Goal: Task Accomplishment & Management: Complete application form

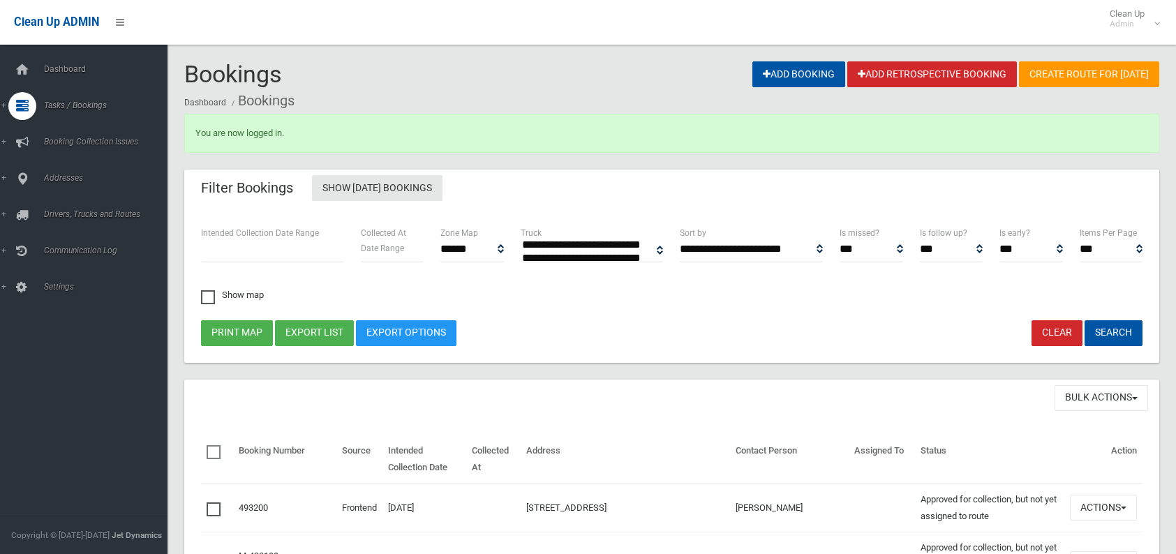
select select
click at [64, 202] on link "Search" at bounding box center [89, 208] width 178 height 20
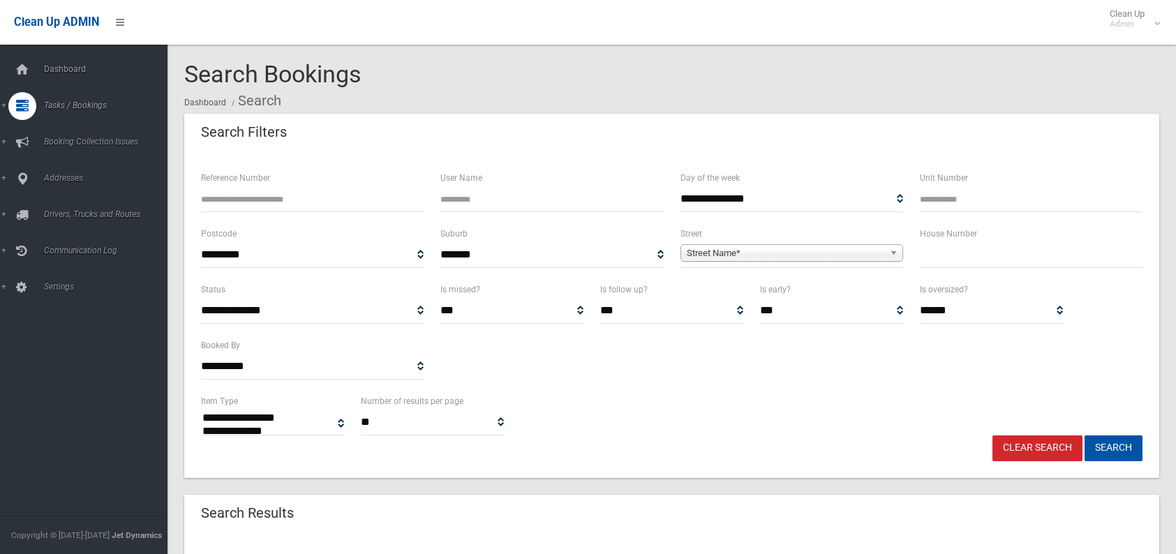
select select
drag, startPoint x: 0, startPoint y: 0, endPoint x: 934, endPoint y: 259, distance: 969.7
click at [944, 261] on input "text" at bounding box center [1031, 255] width 223 height 26
type input "***"
click at [766, 256] on span "Street Name*" at bounding box center [786, 253] width 198 height 17
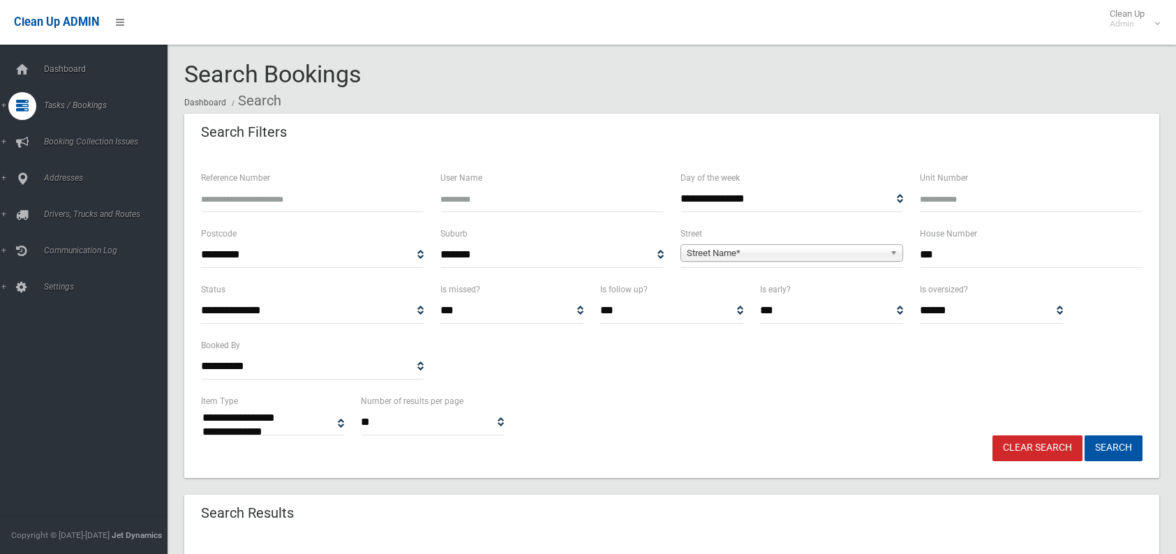
click at [721, 251] on span "Street Name*" at bounding box center [786, 253] width 198 height 17
click at [698, 251] on span "Street Name*" at bounding box center [786, 253] width 198 height 17
click at [894, 255] on b at bounding box center [896, 253] width 13 height 16
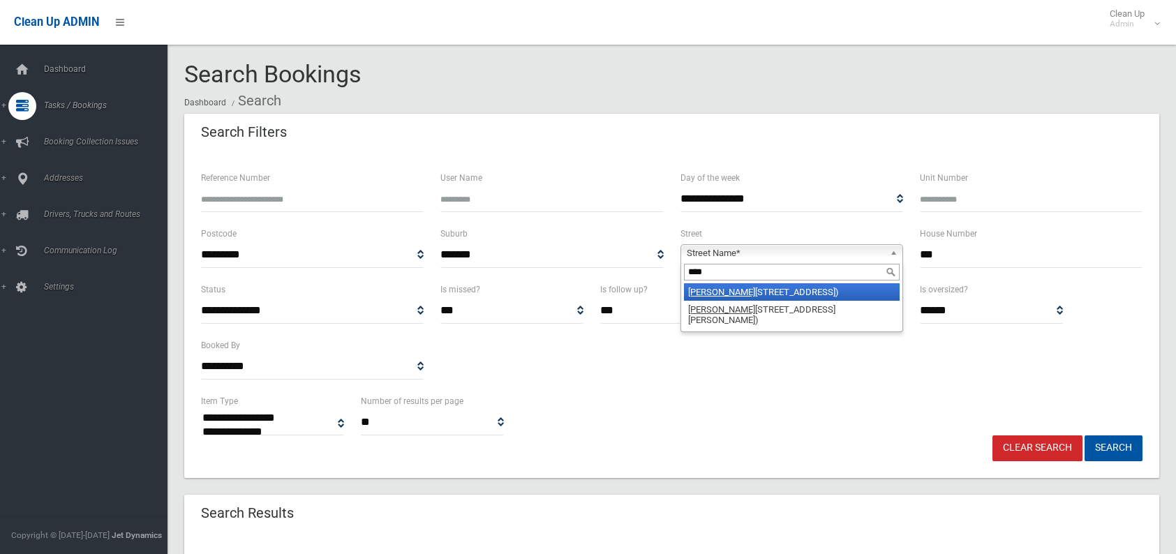
type input "****"
click at [786, 292] on li "Yang oora Road (LAKEMBA 2195)" at bounding box center [792, 291] width 216 height 17
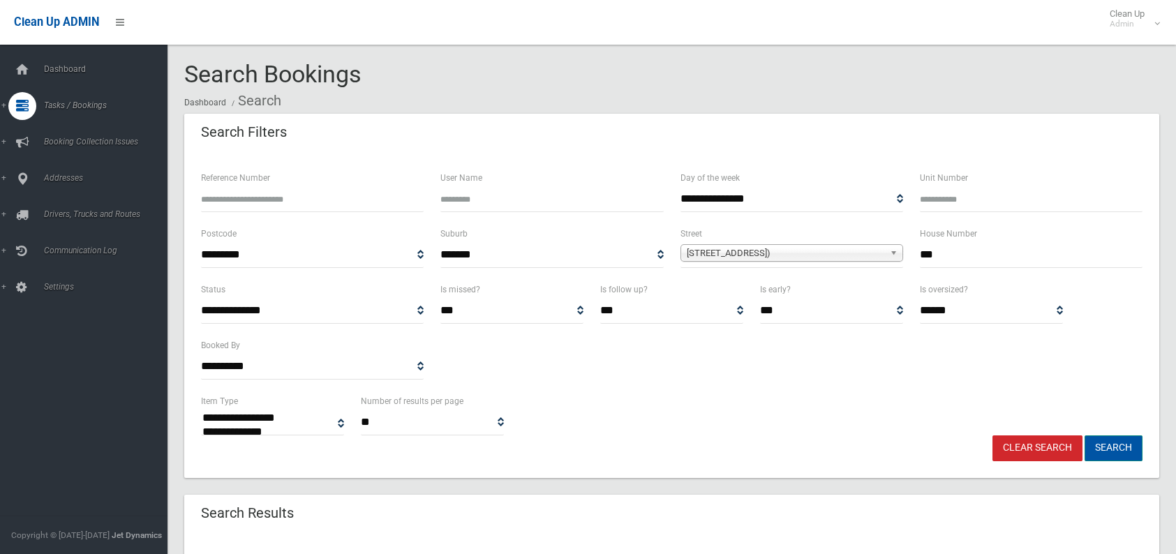
click at [1106, 445] on button "Search" at bounding box center [1114, 448] width 58 height 26
select select
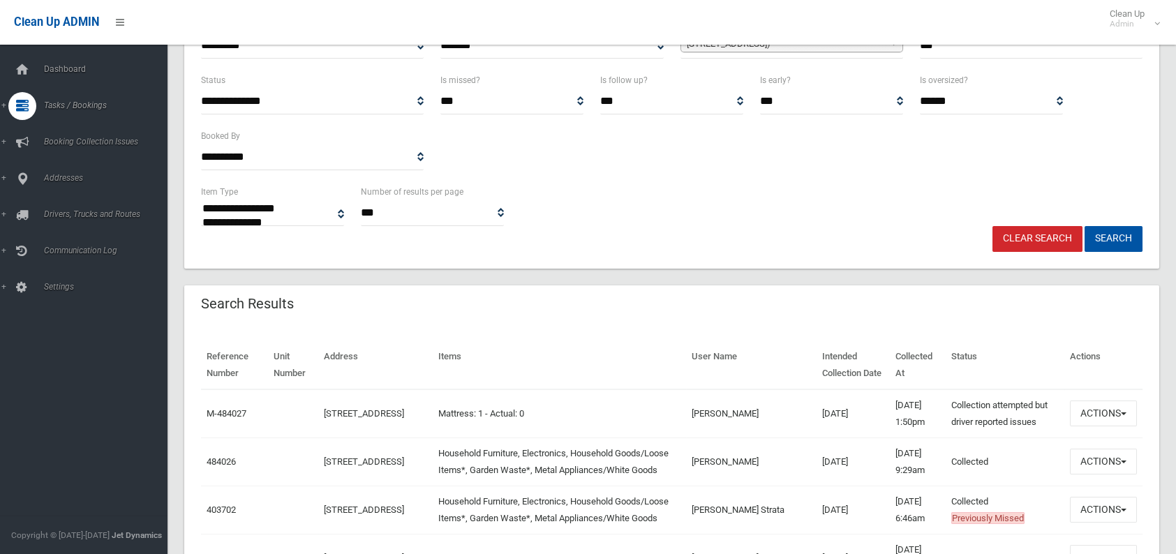
scroll to position [140, 0]
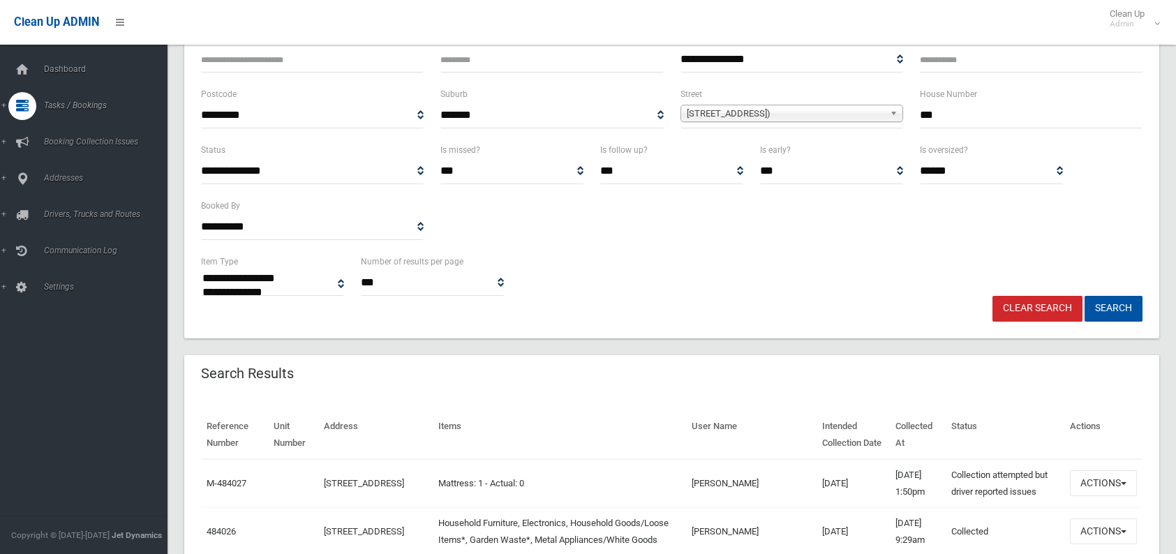
click at [1014, 306] on link "Clear Search" at bounding box center [1037, 309] width 90 height 26
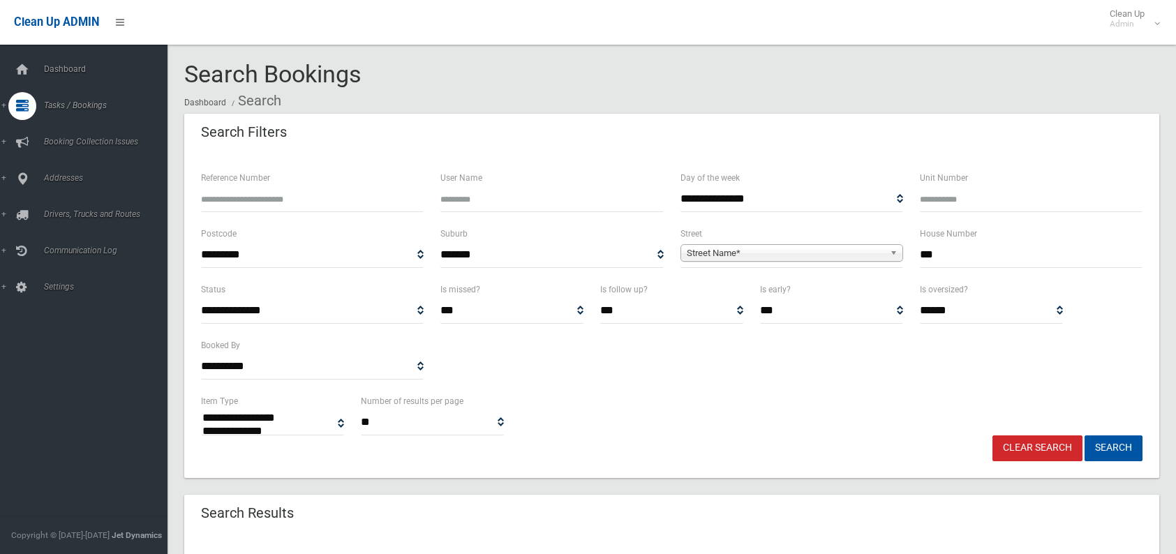
select select
type input "**"
drag, startPoint x: 724, startPoint y: 253, endPoint x: 689, endPoint y: 243, distance: 37.1
click at [724, 253] on span "Street Name*" at bounding box center [786, 253] width 198 height 17
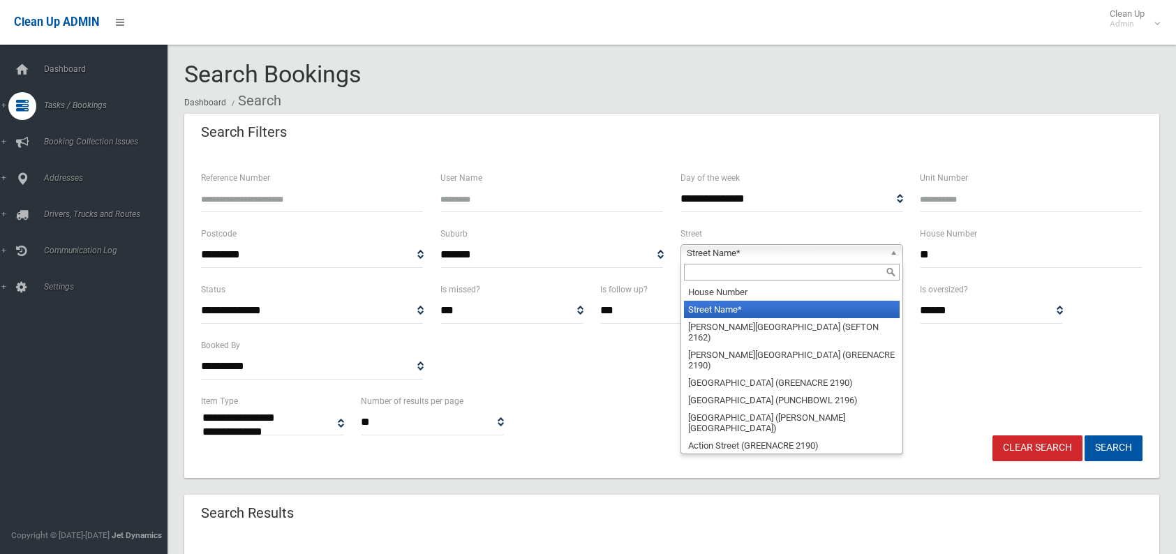
click at [689, 247] on span "Street Name*" at bounding box center [786, 253] width 198 height 17
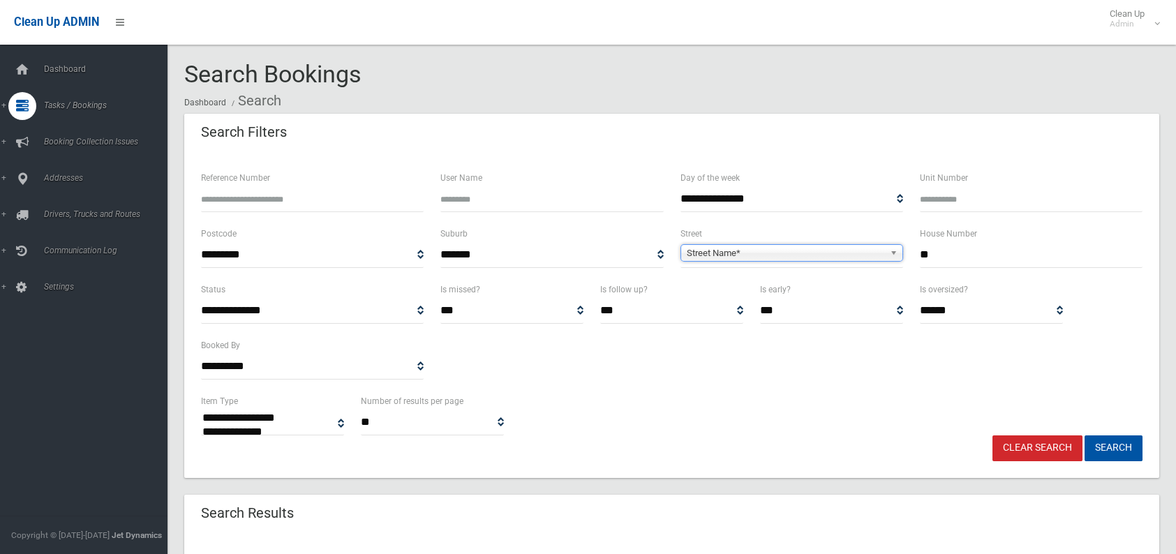
click at [687, 249] on span "Street Name*" at bounding box center [786, 253] width 198 height 17
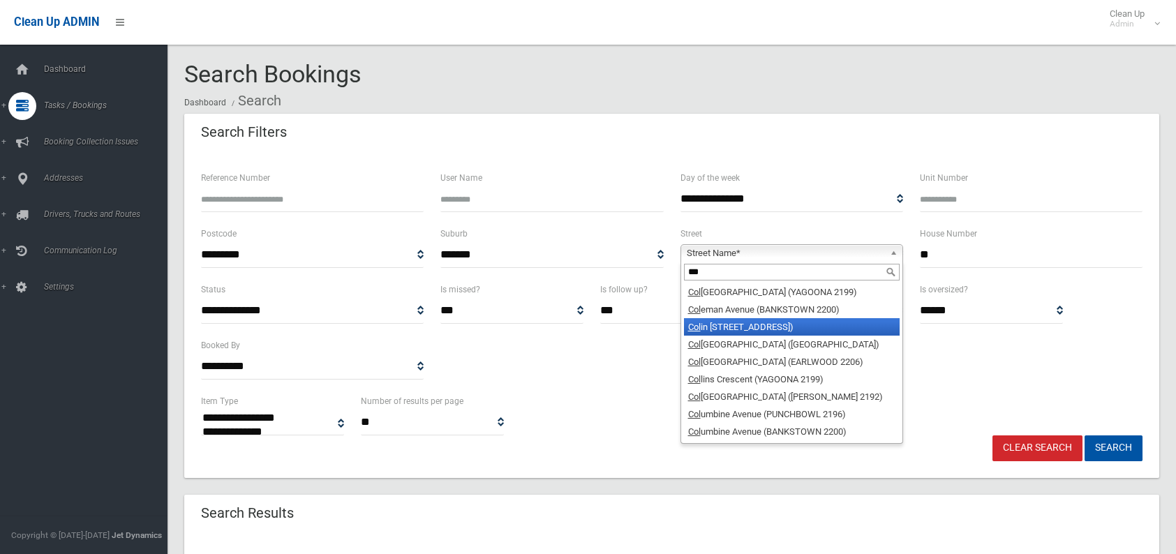
type input "***"
click at [719, 325] on li "Col in Street (LAKEMBA 2195)" at bounding box center [792, 326] width 216 height 17
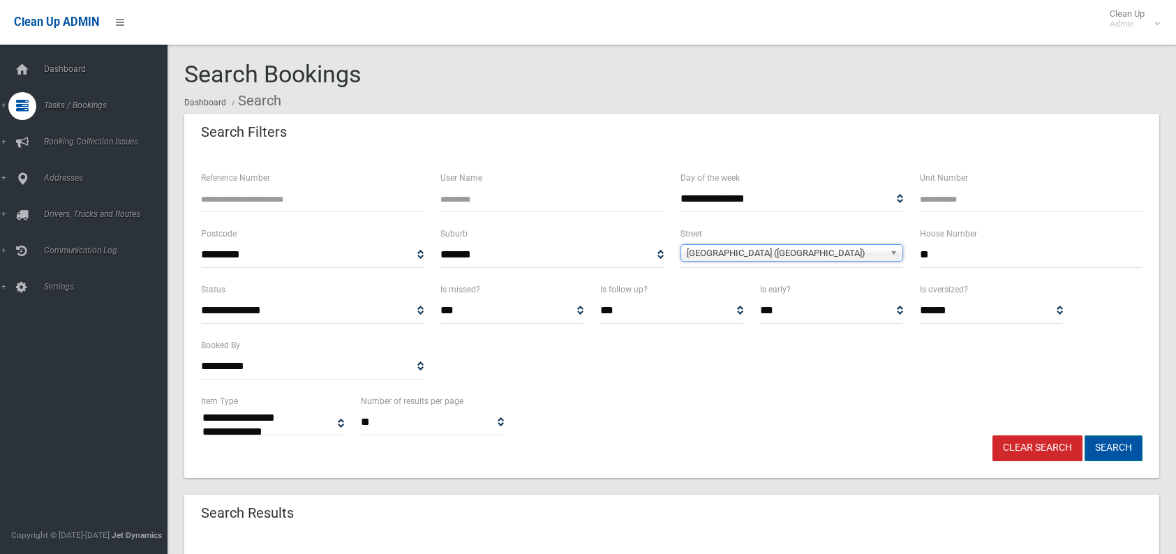
click at [1104, 442] on button "Search" at bounding box center [1114, 448] width 58 height 26
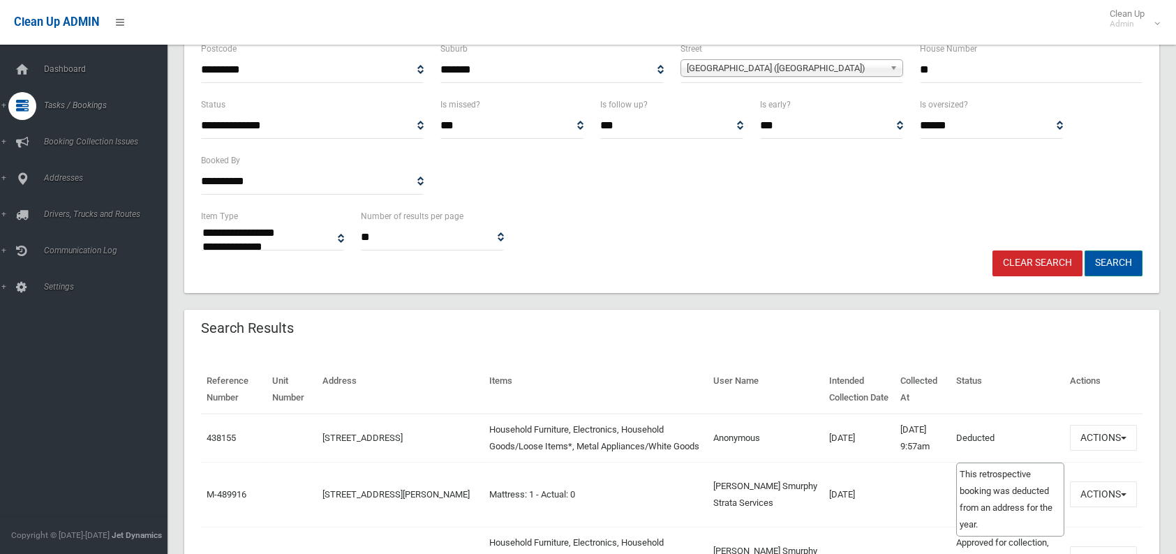
scroll to position [209, 0]
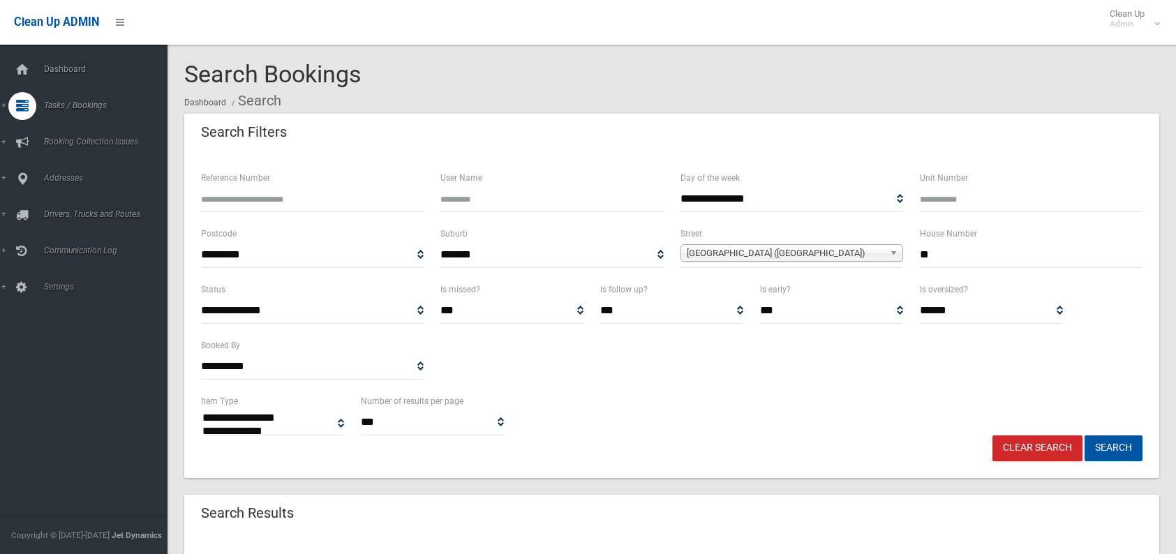
select select
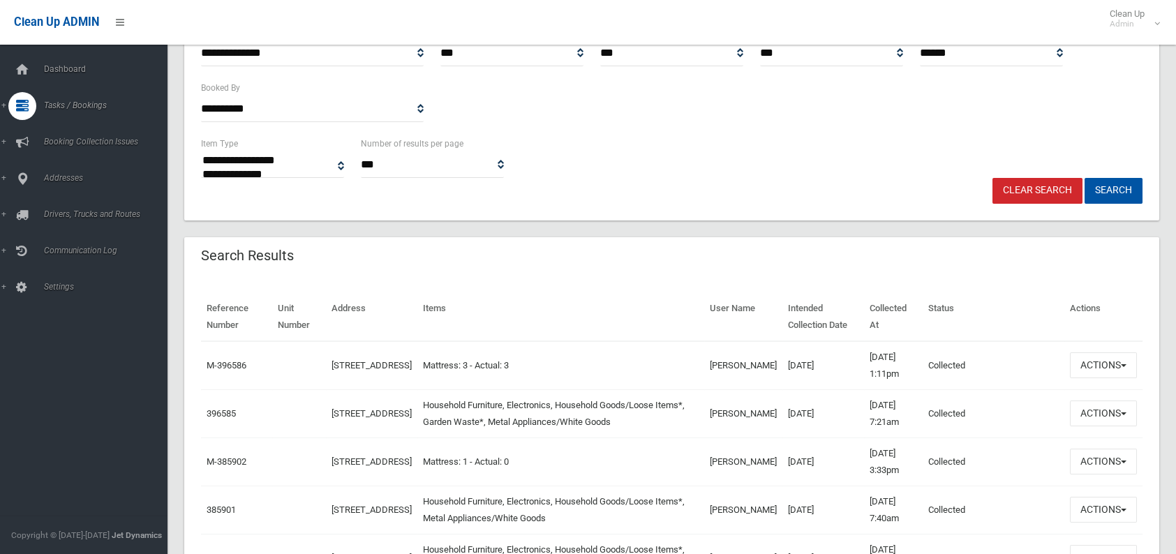
scroll to position [279, 0]
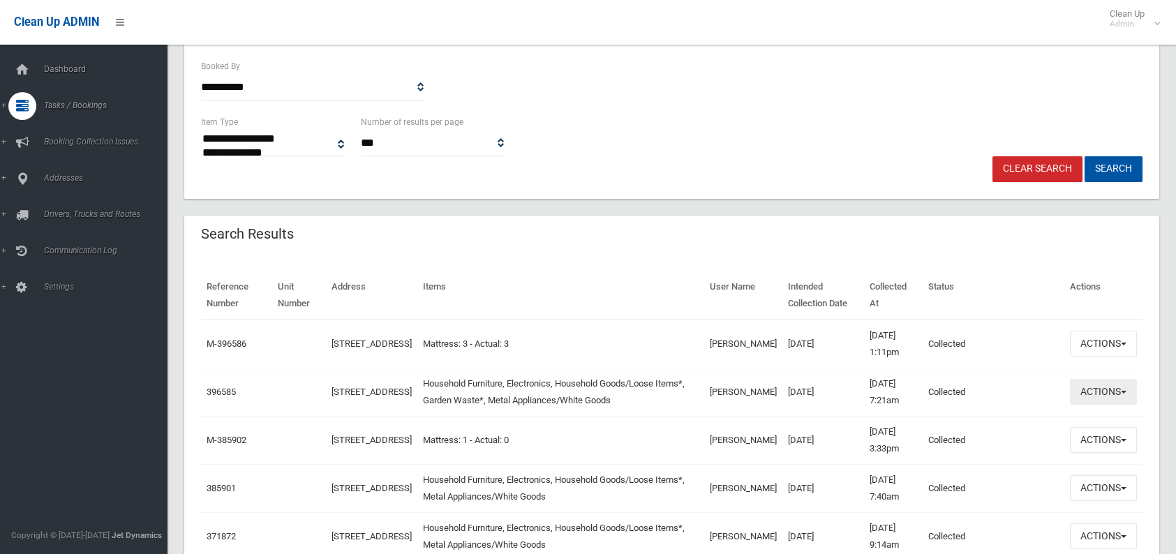
click at [1099, 395] on button "Actions" at bounding box center [1103, 392] width 67 height 26
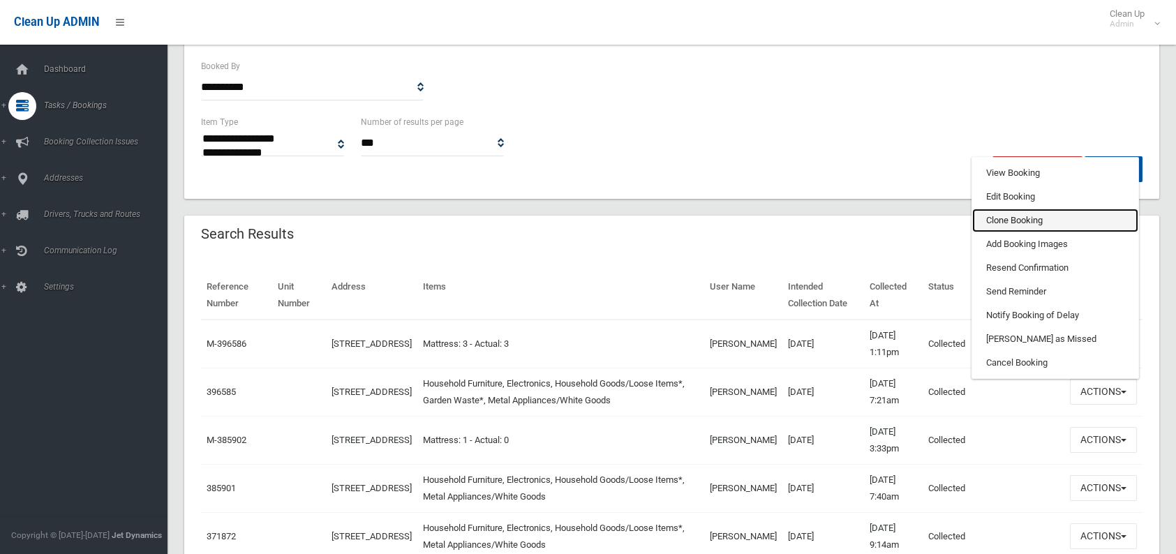
click at [1004, 220] on link "Clone Booking" at bounding box center [1055, 221] width 166 height 24
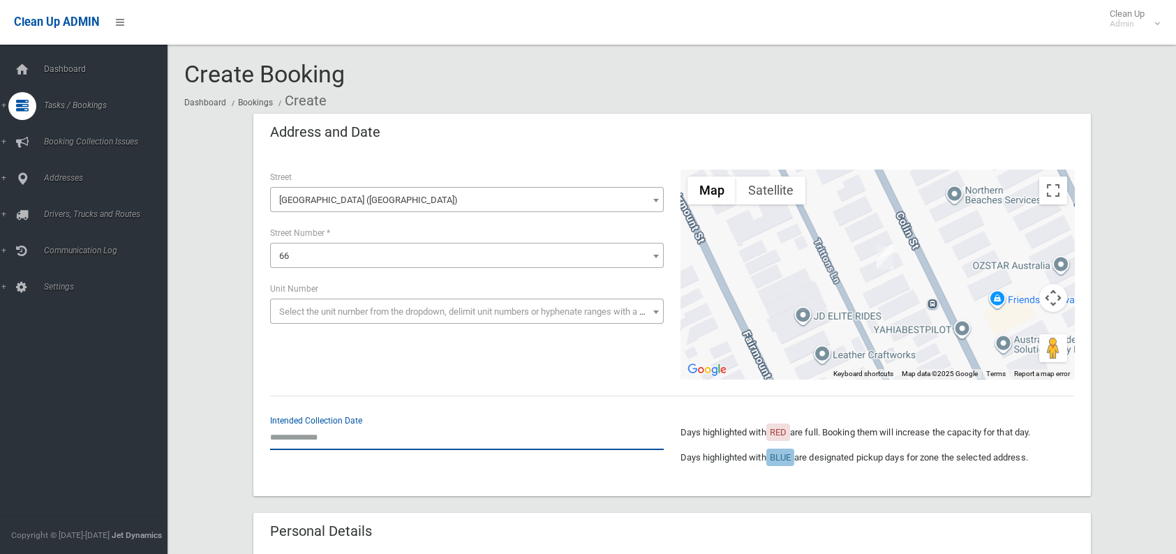
click at [361, 444] on input "text" at bounding box center [467, 437] width 394 height 26
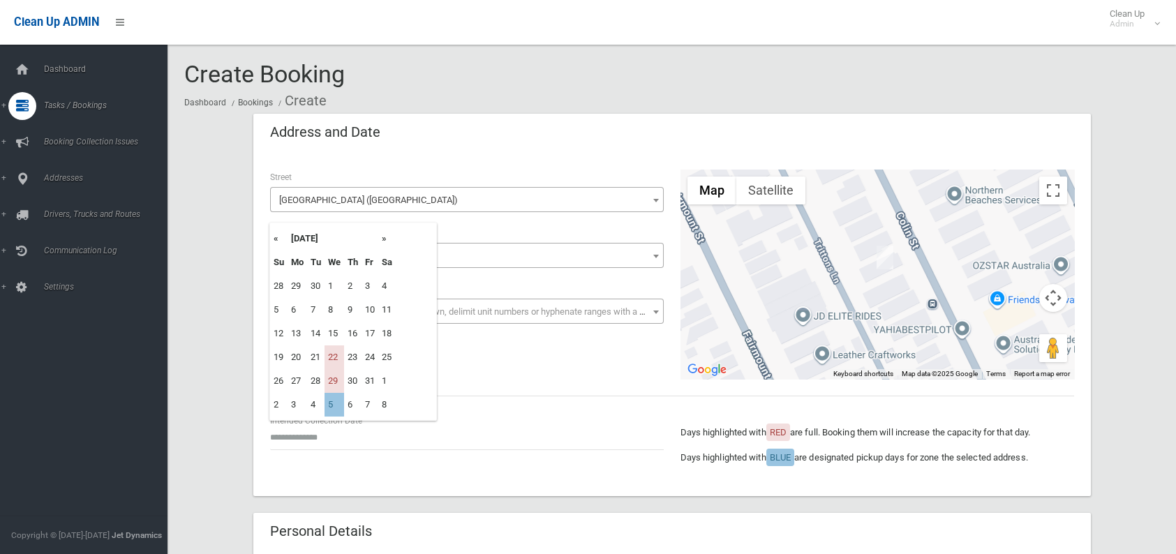
click at [387, 239] on th "»" at bounding box center [386, 239] width 17 height 24
click at [338, 312] on td "5" at bounding box center [335, 310] width 20 height 24
type input "**********"
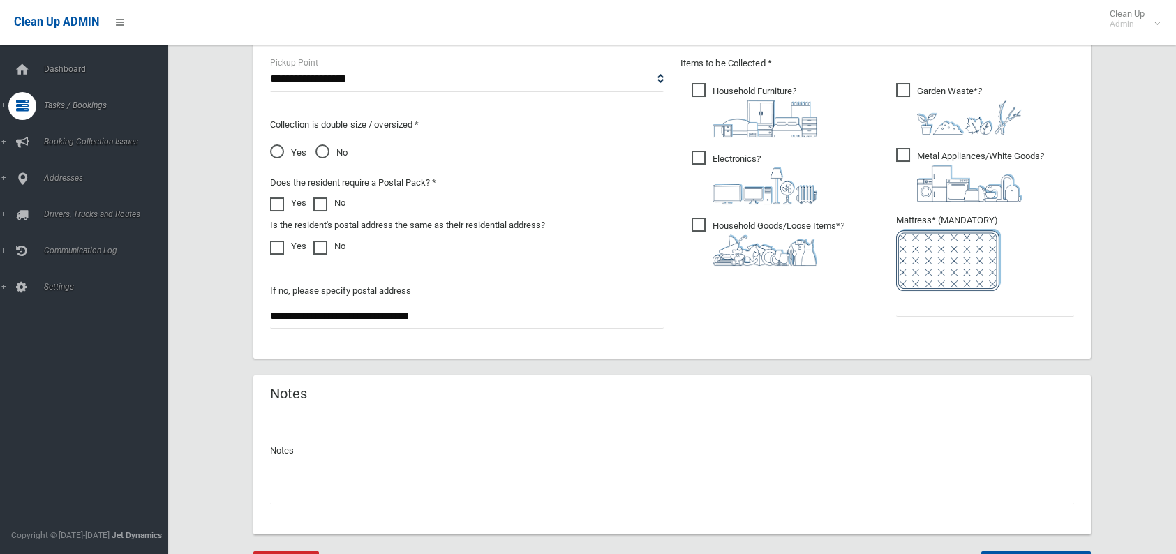
scroll to position [768, 0]
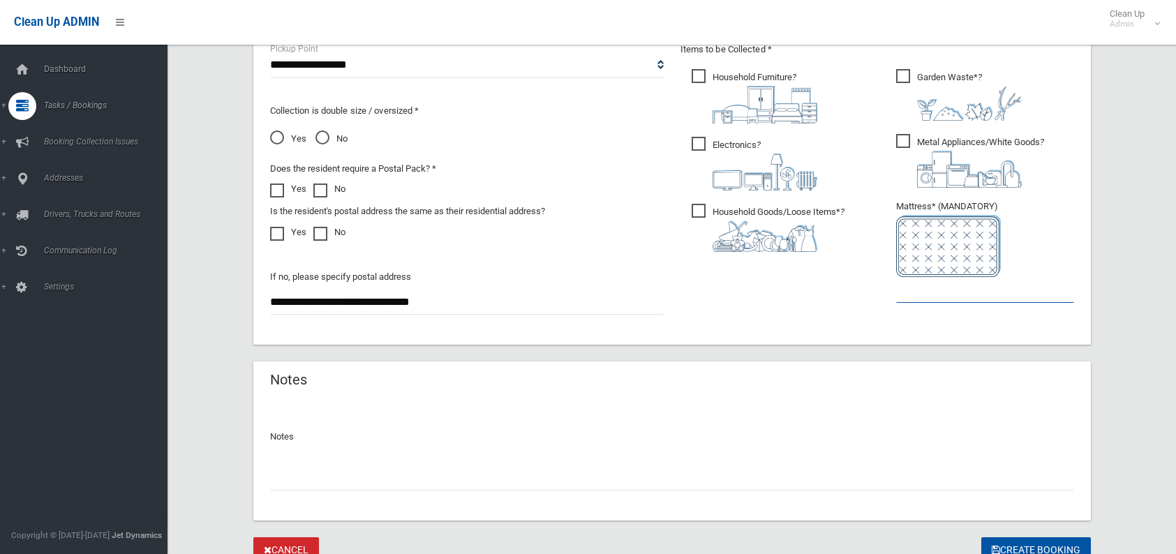
click at [915, 295] on input "text" at bounding box center [985, 290] width 178 height 26
type input "*"
click at [318, 479] on input "text" at bounding box center [672, 478] width 804 height 26
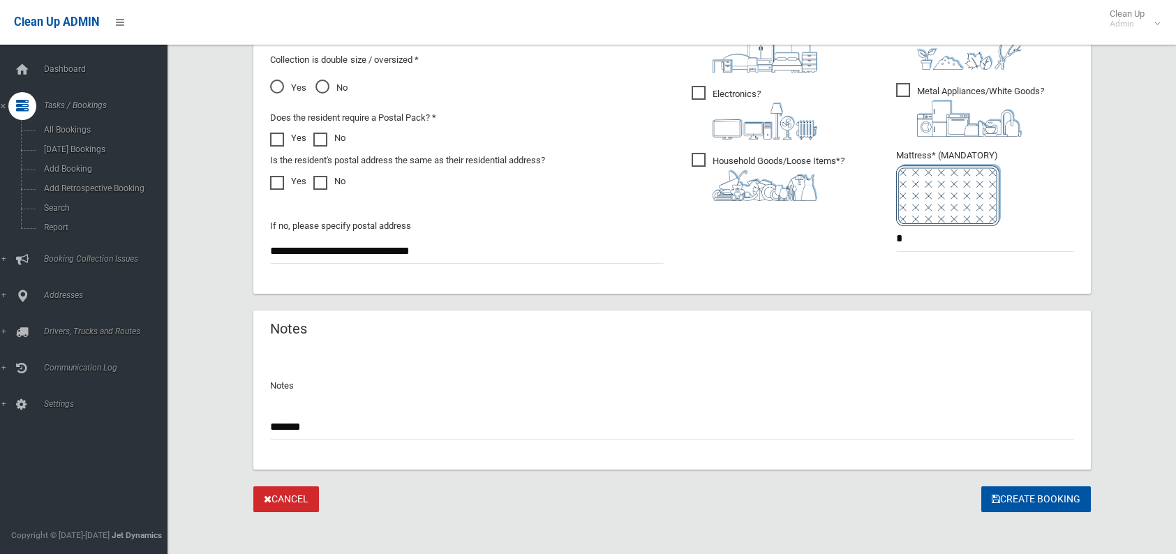
scroll to position [826, 0]
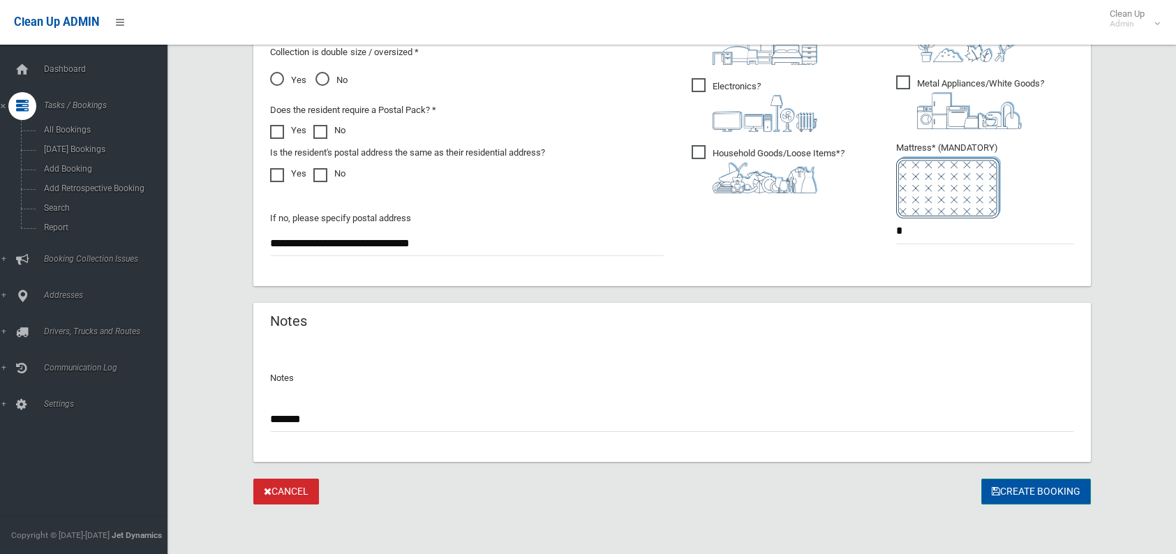
type input "*******"
click at [1044, 491] on button "Create Booking" at bounding box center [1036, 492] width 110 height 26
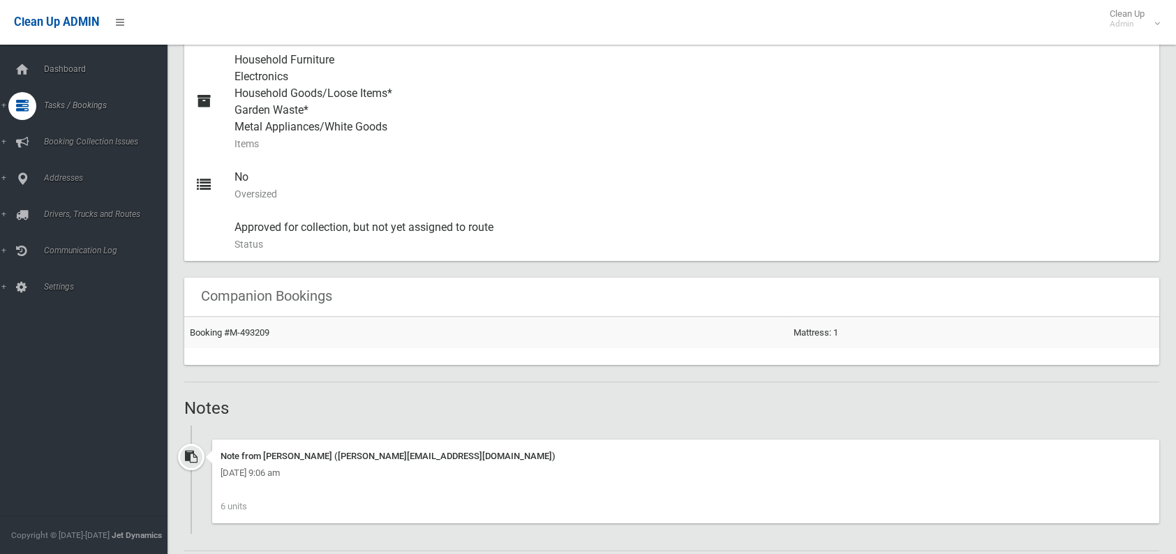
scroll to position [628, 0]
